Goal: Task Accomplishment & Management: Manage account settings

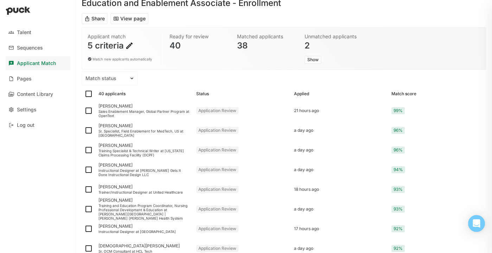
scroll to position [44, 0]
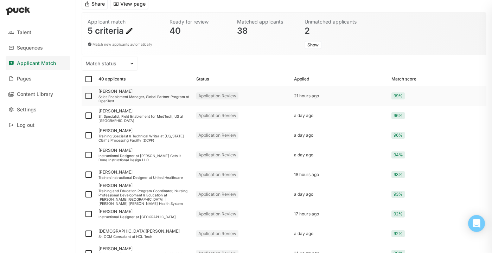
click at [151, 97] on div "Sales Enablement Manager, Global Partner Program at OpenText" at bounding box center [145, 99] width 92 height 8
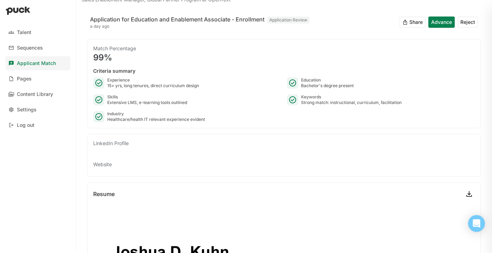
scroll to position [44, 0]
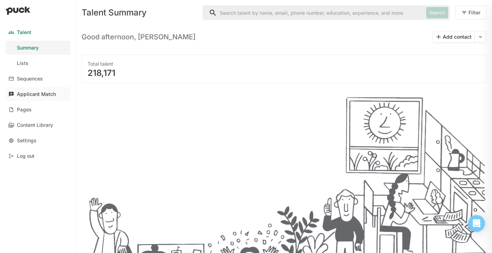
click at [34, 94] on div "Applicant Match" at bounding box center [36, 94] width 39 height 6
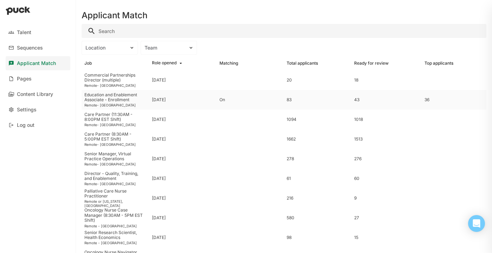
click at [126, 96] on div "Education and Enablement Associate - Enrollment" at bounding box center [115, 98] width 62 height 10
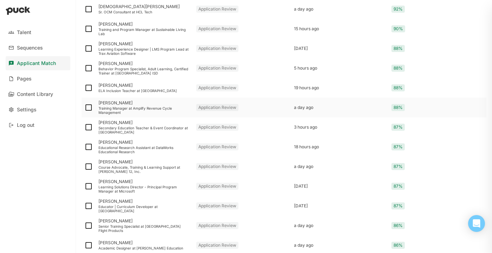
scroll to position [272, 0]
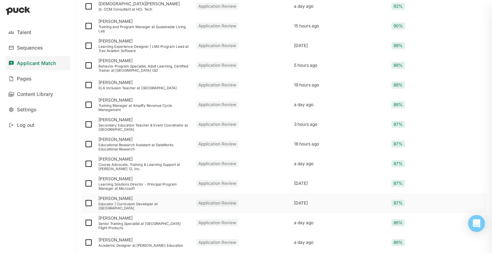
click at [118, 207] on div "Educator | Curriculum Developer at [GEOGRAPHIC_DATA]" at bounding box center [145, 206] width 92 height 8
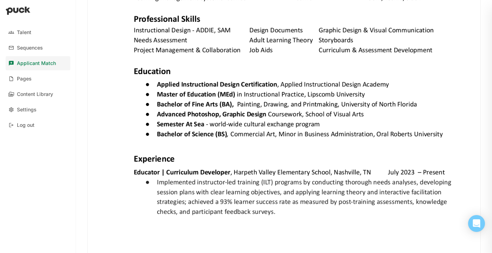
scroll to position [481, 0]
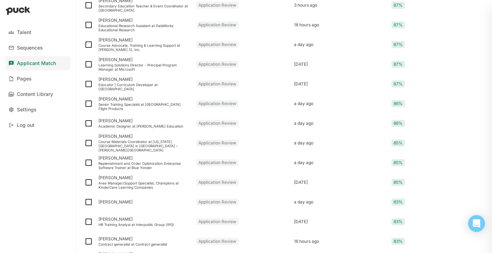
scroll to position [384, 0]
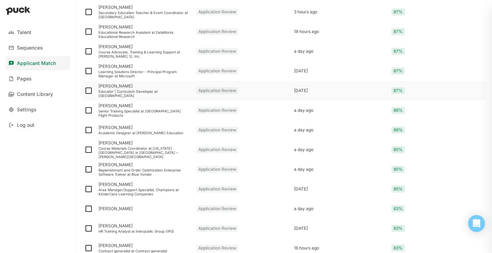
click at [88, 90] on img at bounding box center [88, 91] width 8 height 8
click at [84, 91] on input "checkbox" at bounding box center [84, 91] width 0 height 0
checkbox input "true"
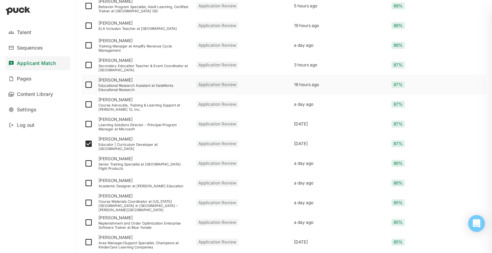
scroll to position [344, 0]
click at [89, 65] on img at bounding box center [88, 66] width 8 height 8
click at [84, 66] on input "checkbox" at bounding box center [84, 66] width 0 height 0
checkbox input "true"
click at [132, 65] on div "Secondary Education Teacher & Event Coordinator at [GEOGRAPHIC_DATA]" at bounding box center [145, 68] width 92 height 8
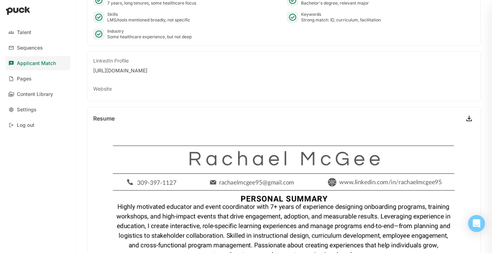
scroll to position [78, 0]
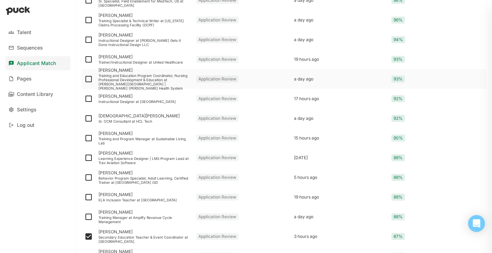
scroll to position [174, 0]
click at [88, 197] on img at bounding box center [88, 196] width 8 height 8
click at [84, 197] on input "checkbox" at bounding box center [84, 197] width 0 height 0
checkbox input "true"
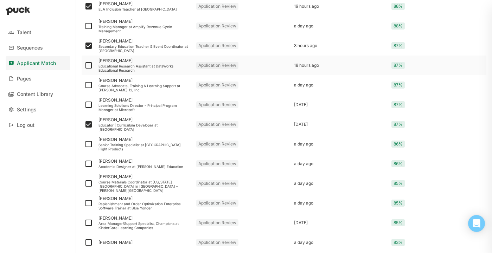
scroll to position [365, 0]
click at [122, 184] on div "Course Materials Coordinator at [US_STATE][GEOGRAPHIC_DATA] in [GEOGRAPHIC_DATA…" at bounding box center [145, 185] width 92 height 13
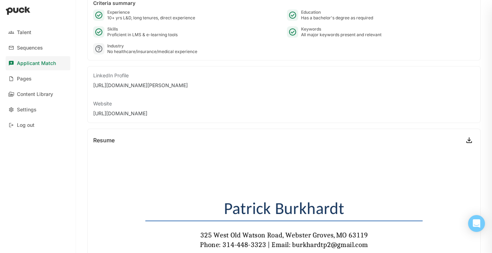
scroll to position [62, 0]
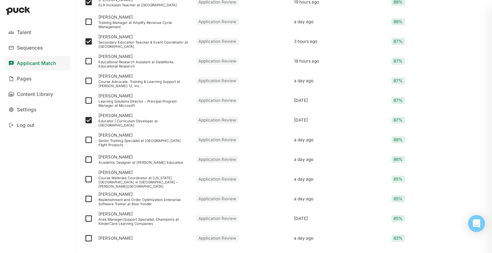
scroll to position [370, 0]
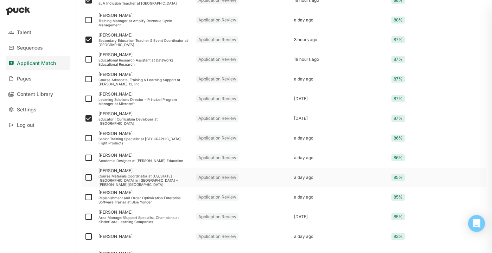
click at [88, 178] on img at bounding box center [88, 177] width 8 height 8
click at [84, 178] on input "checkbox" at bounding box center [84, 178] width 0 height 0
checkbox input "true"
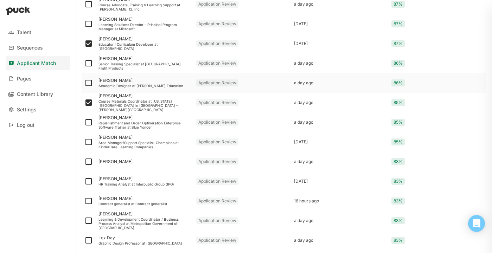
scroll to position [446, 0]
click at [90, 142] on img at bounding box center [88, 142] width 8 height 8
click at [84, 142] on input "checkbox" at bounding box center [84, 142] width 0 height 0
checkbox input "true"
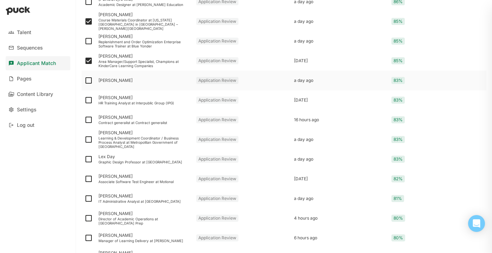
scroll to position [529, 0]
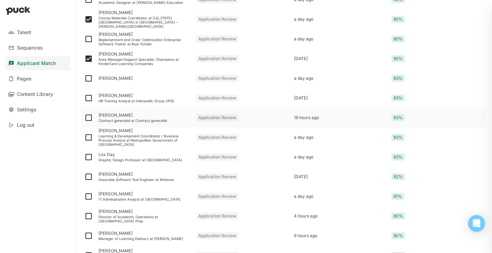
click at [134, 117] on div "[PERSON_NAME]" at bounding box center [145, 115] width 92 height 5
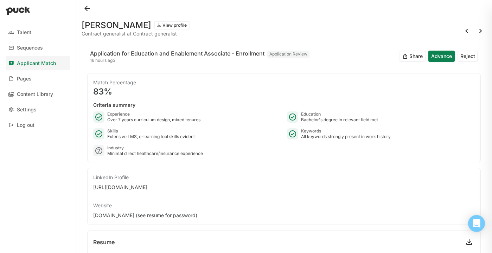
click at [89, 7] on button at bounding box center [87, 8] width 11 height 11
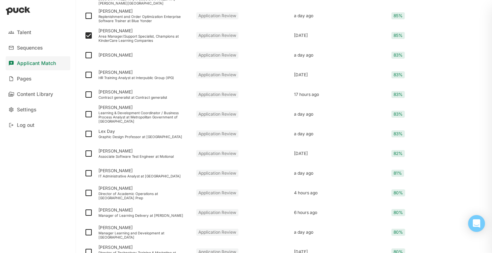
scroll to position [549, 0]
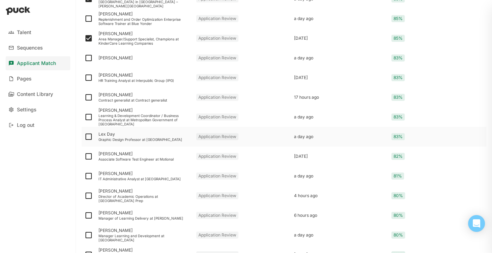
click at [88, 135] on img at bounding box center [88, 137] width 8 height 8
click at [84, 137] on input "checkbox" at bounding box center [84, 137] width 0 height 0
checkbox input "true"
click at [87, 98] on img at bounding box center [88, 97] width 8 height 8
click at [84, 98] on input "checkbox" at bounding box center [84, 97] width 0 height 0
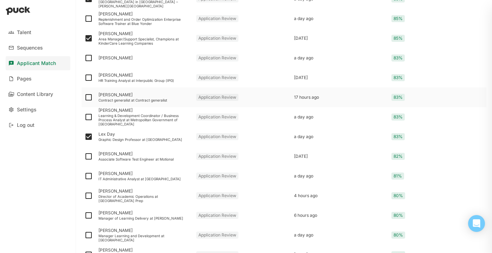
checkbox input "true"
click at [131, 119] on div "Learning & Development Coordinator / Business Process Analyst at Metropolitan G…" at bounding box center [145, 120] width 92 height 13
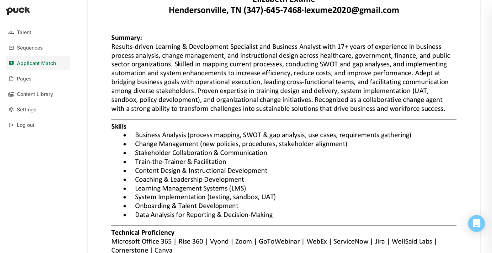
scroll to position [228, 0]
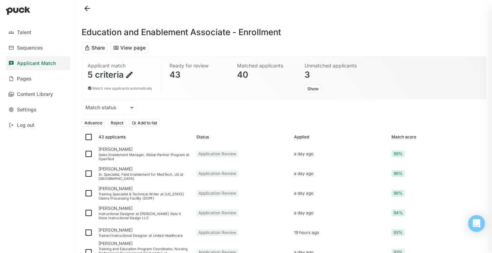
click at [117, 120] on button "Reject" at bounding box center [117, 123] width 18 height 8
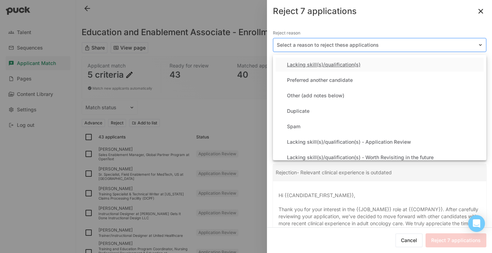
click at [313, 46] on div at bounding box center [375, 45] width 197 height 7
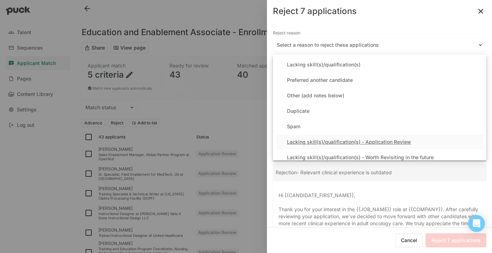
click at [347, 144] on div "Lacking skill(s)/qualification(s) - Application Review" at bounding box center [349, 142] width 124 height 6
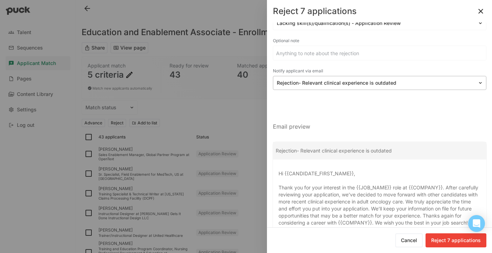
scroll to position [24, 0]
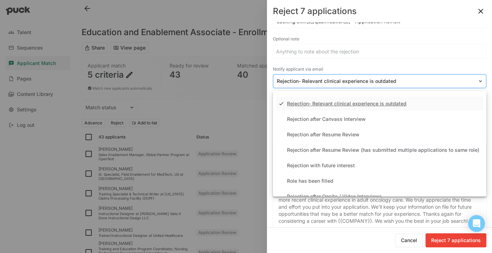
click at [338, 82] on div at bounding box center [375, 81] width 197 height 7
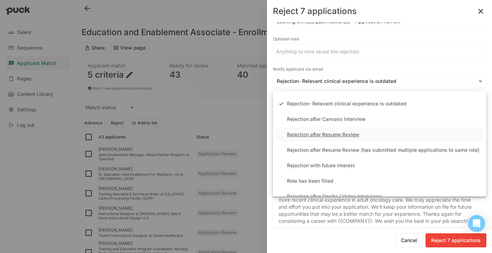
click at [338, 135] on div "Rejection after Resume Review" at bounding box center [323, 135] width 72 height 6
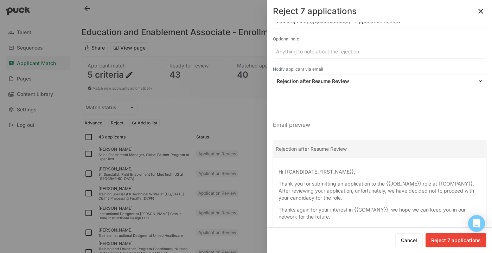
scroll to position [57, 0]
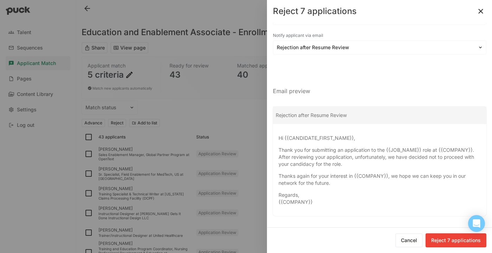
click at [449, 241] on button "Reject 7 applications" at bounding box center [456, 241] width 61 height 14
checkbox input "false"
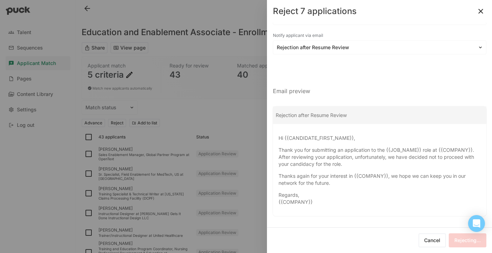
checkbox input "false"
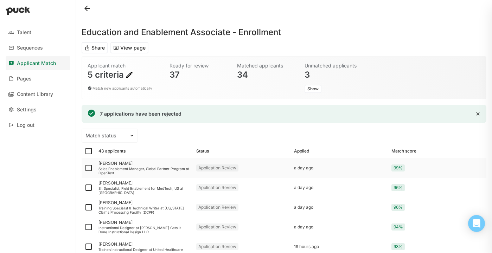
click at [137, 170] on div "Sales Enablement Manager, Global Partner Program at OpenText" at bounding box center [145, 171] width 92 height 8
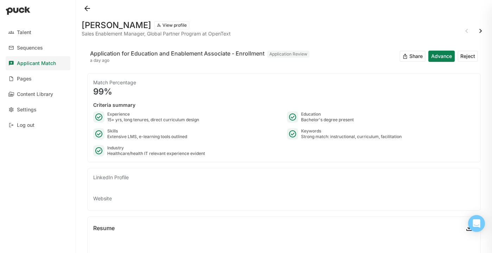
click at [85, 7] on button at bounding box center [87, 8] width 11 height 11
